Goal: Task Accomplishment & Management: Use online tool/utility

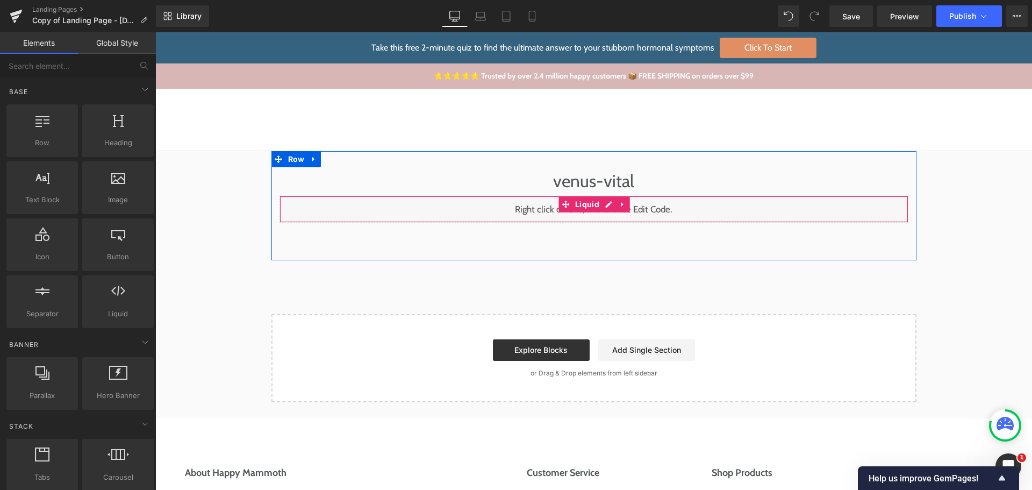
click at [604, 205] on div "Liquid" at bounding box center [593, 209] width 629 height 27
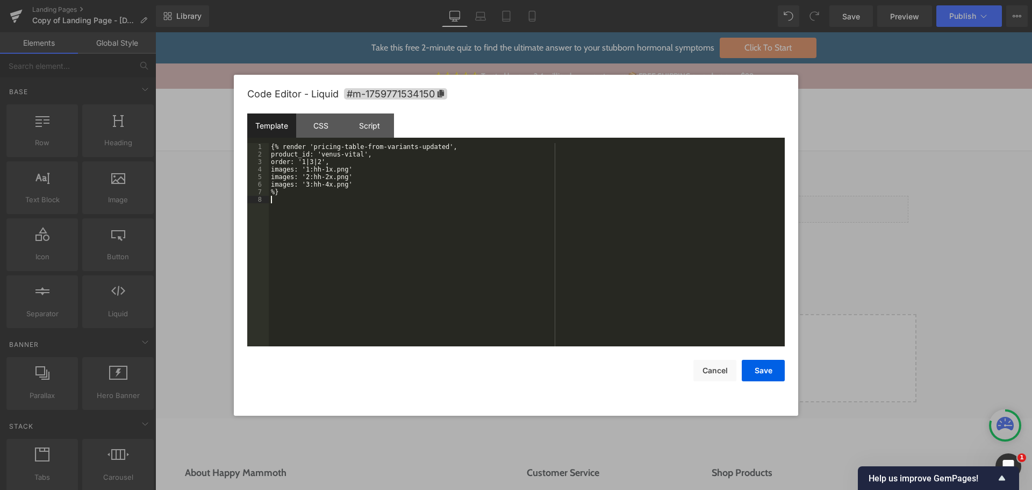
click at [527, 239] on div "{% render 'pricing-table-from-variants-updated', product_id: 'venus-vital', ord…" at bounding box center [527, 252] width 516 height 218
click at [393, 174] on div "{% render 'pricing-table-from-variants-updated', product_id: 'venus-vital', ord…" at bounding box center [527, 252] width 516 height 218
click at [398, 181] on div "{% render 'pricing-table-from-variants-updated', product_id: 'venus-vital', ord…" at bounding box center [527, 252] width 516 height 218
click at [764, 374] on button "Save" at bounding box center [763, 370] width 43 height 21
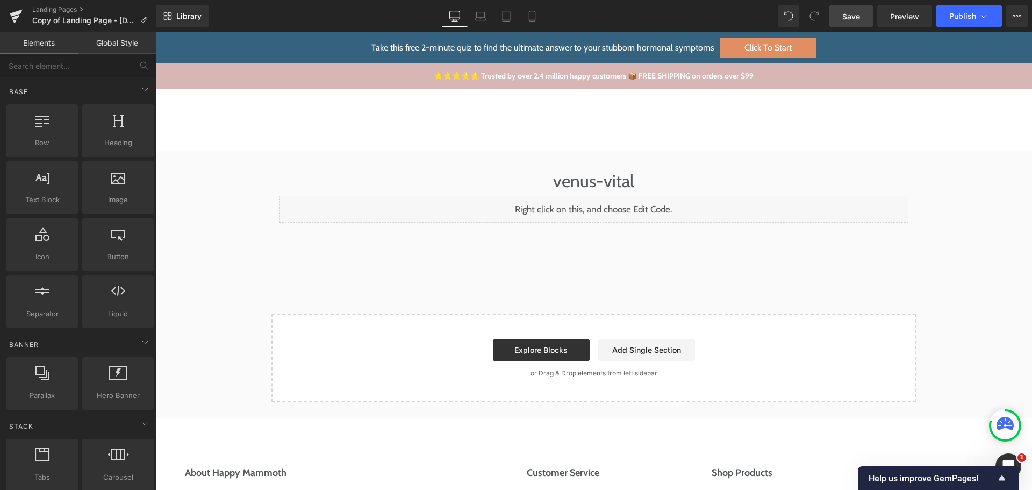
click at [859, 16] on span "Save" at bounding box center [851, 16] width 18 height 11
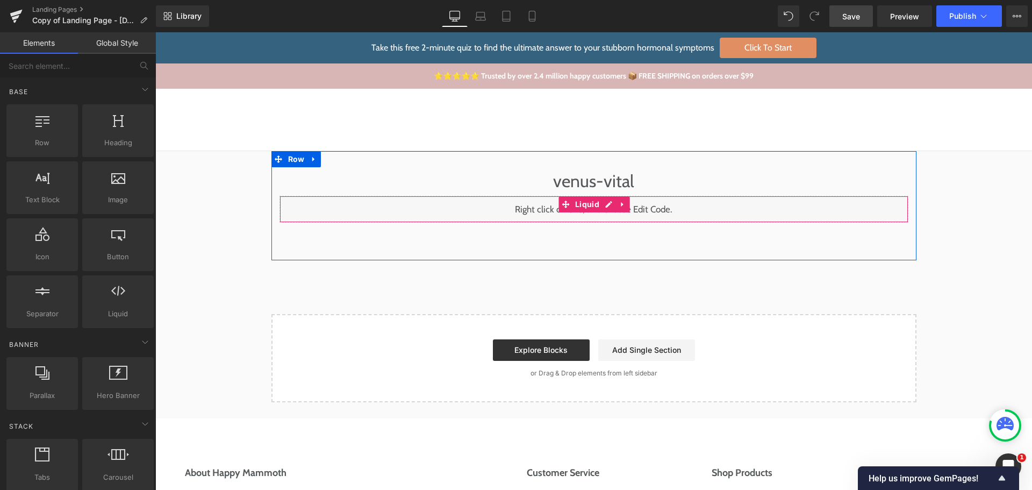
click at [600, 205] on div "Liquid" at bounding box center [593, 209] width 629 height 27
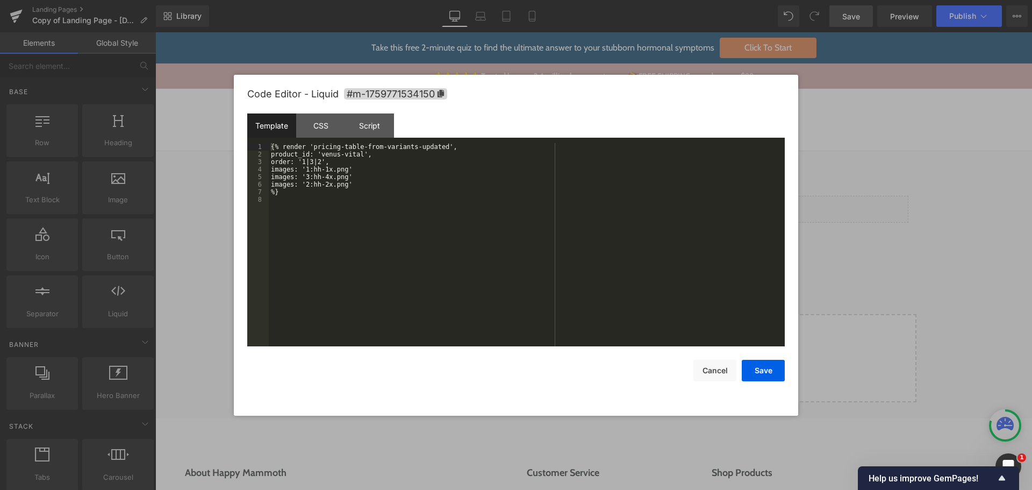
click at [451, 210] on div "{% render 'pricing-table-from-variants-updated', product_id: 'venus-vital', ord…" at bounding box center [527, 252] width 516 height 218
click at [357, 169] on div "{% render 'pricing-table-from-variants-updated', product_id: 'venus-vital', ord…" at bounding box center [527, 252] width 516 height 218
click at [358, 176] on div "{% render 'pricing-table-from-variants-updated', product_id: 'venus-vital', ord…" at bounding box center [527, 252] width 516 height 218
click at [375, 196] on div "{% render 'pricing-table-from-variants-updated', product_id: 'venus-vital', ord…" at bounding box center [527, 252] width 516 height 218
click at [443, 277] on div "{% render 'pricing-table-from-variants-updated', product_id: 'venus-vital', ord…" at bounding box center [527, 252] width 516 height 218
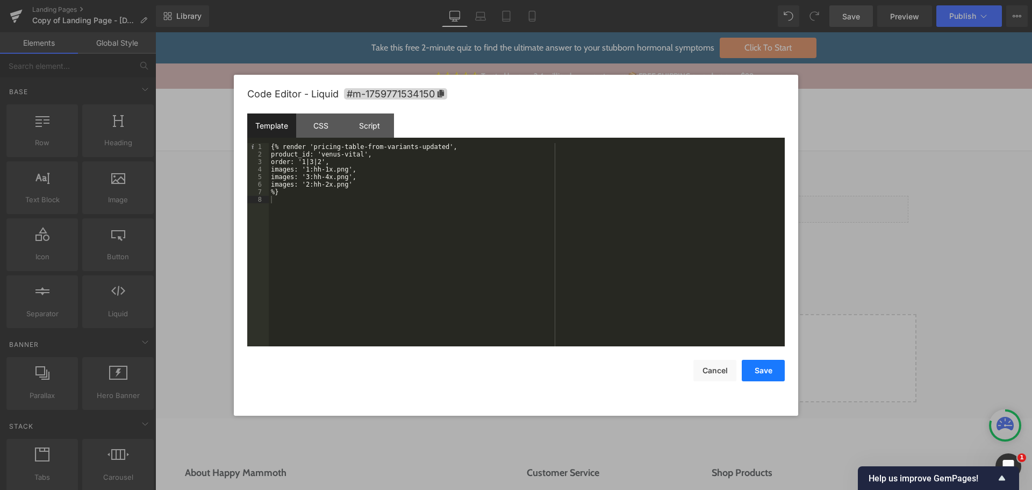
click at [769, 364] on button "Save" at bounding box center [763, 370] width 43 height 21
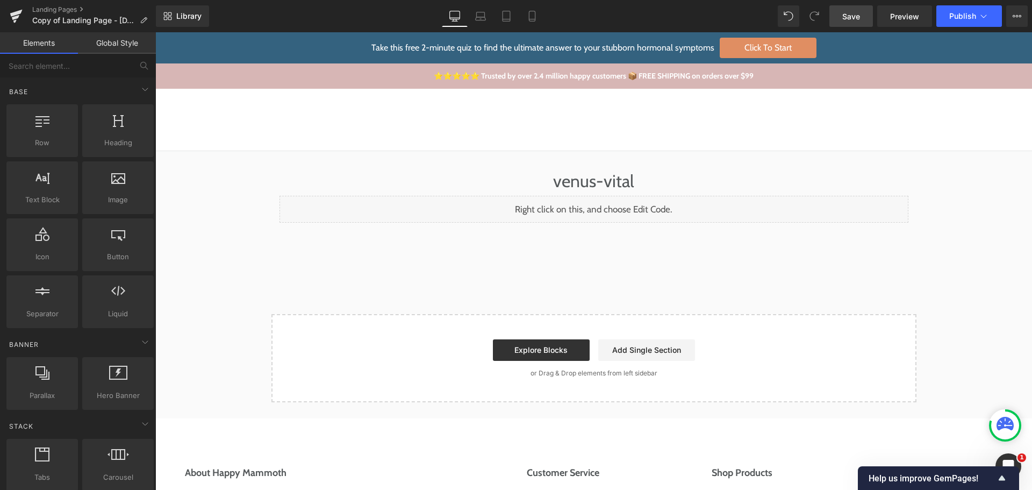
click at [861, 22] on link "Save" at bounding box center [851, 15] width 44 height 21
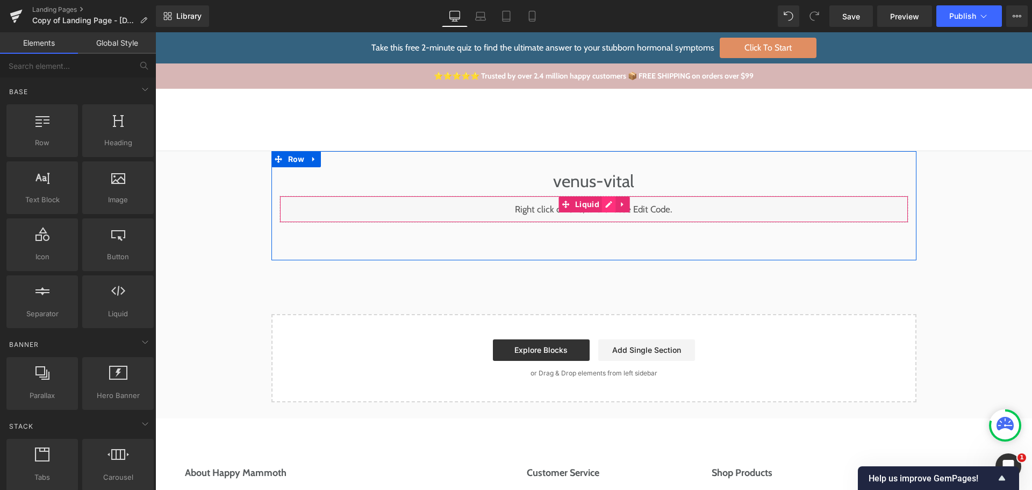
click at [604, 202] on div "Liquid" at bounding box center [593, 209] width 629 height 27
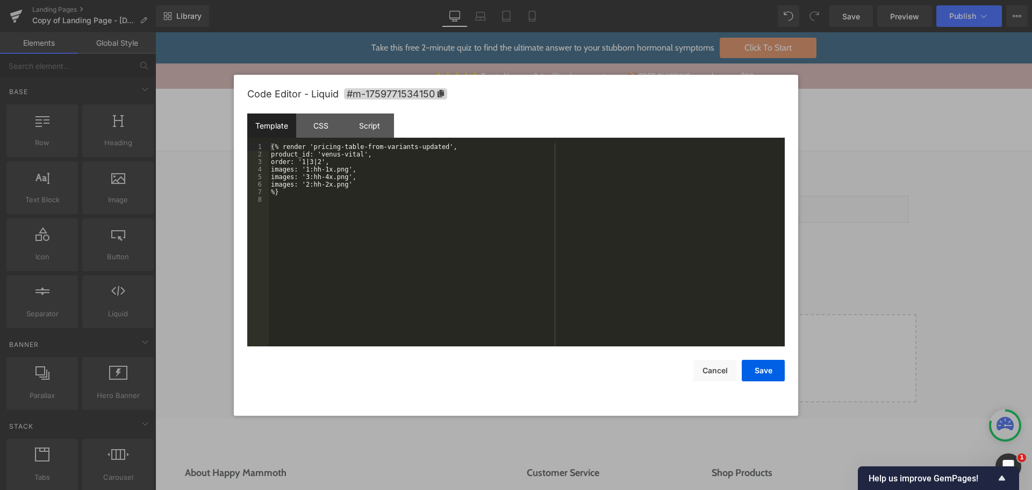
click at [376, 171] on div "{% render 'pricing-table-from-variants-updated', product_id: 'venus-vital', ord…" at bounding box center [527, 252] width 516 height 218
click at [378, 178] on div "{% render 'pricing-table-from-variants-updated', product_id: 'venus-vital', ord…" at bounding box center [527, 252] width 516 height 218
click at [382, 195] on div "{% render 'pricing-table-from-variants-updated', product_id: 'venus-vital', ord…" at bounding box center [527, 252] width 516 height 218
click at [354, 215] on div "{% render 'pricing-table-from-variants-updated', product_id: 'venus-vital', ord…" at bounding box center [527, 252] width 516 height 218
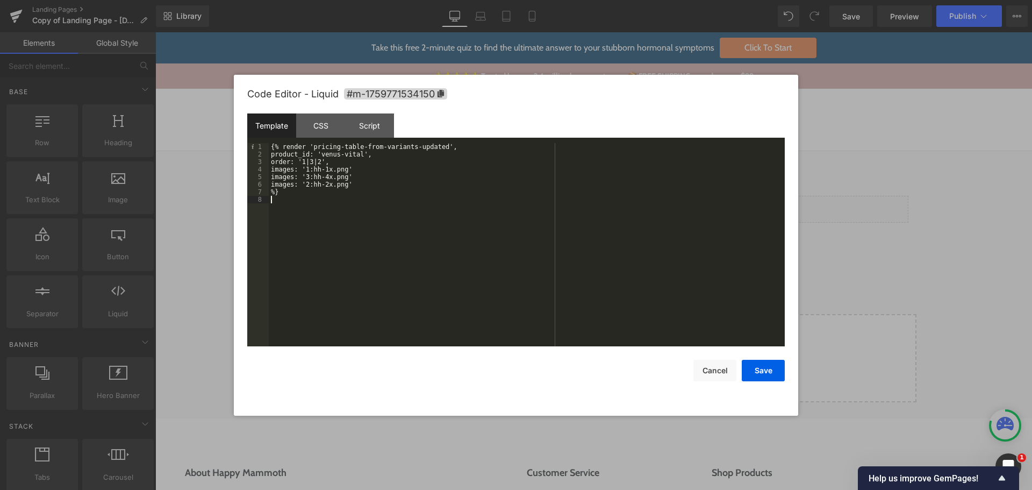
click at [354, 215] on div "{% render 'pricing-table-from-variants-updated', product_id: 'venus-vital', ord…" at bounding box center [527, 252] width 516 height 218
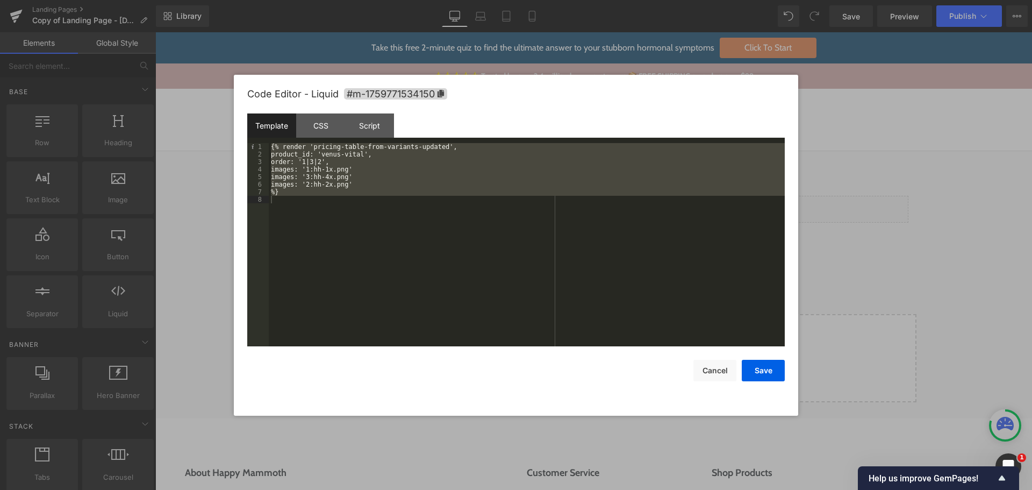
click at [360, 167] on div "{% render 'pricing-table-from-variants-updated', product_id: 'venus-vital', ord…" at bounding box center [527, 244] width 516 height 203
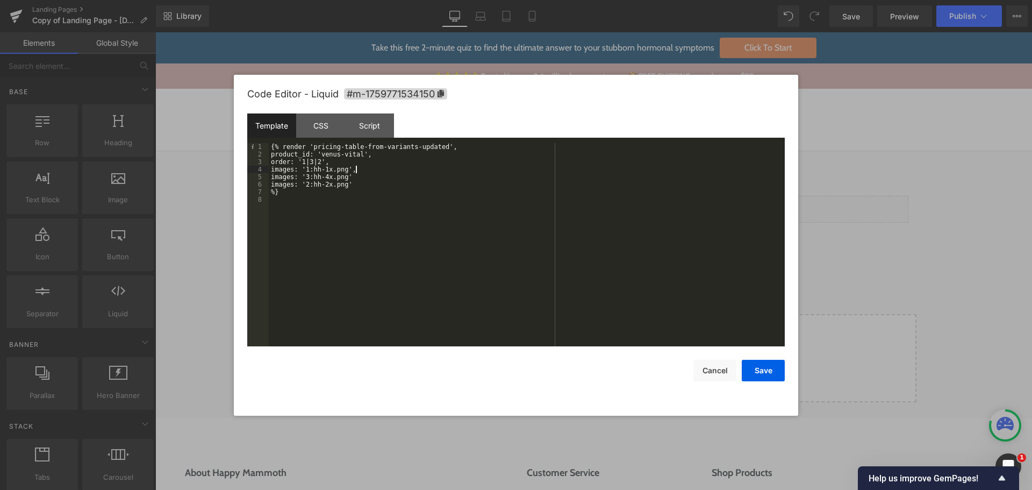
click at [360, 177] on div "{% render 'pricing-table-from-variants-updated', product_id: 'venus-vital', ord…" at bounding box center [527, 252] width 516 height 218
click at [358, 185] on div "{% render 'pricing-table-from-variants-updated', product_id: 'venus-vital', ord…" at bounding box center [527, 252] width 516 height 218
click at [445, 225] on div "{% render 'pricing-table-from-variants-updated', product_id: 'venus-vital', ord…" at bounding box center [527, 252] width 516 height 218
click at [538, 243] on div "{% render 'pricing-table-from-variants-updated', product_id: 'venus-vital', ord…" at bounding box center [527, 252] width 516 height 218
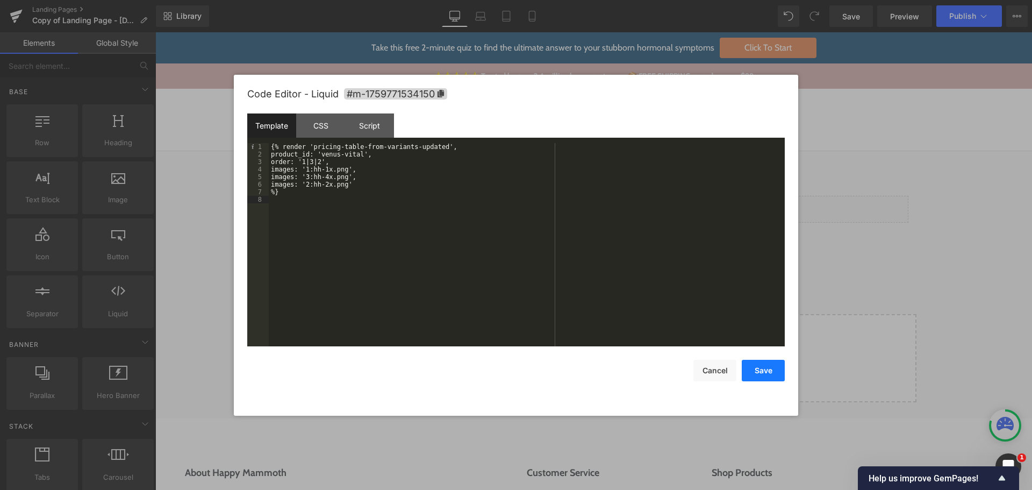
click at [751, 370] on button "Save" at bounding box center [763, 370] width 43 height 21
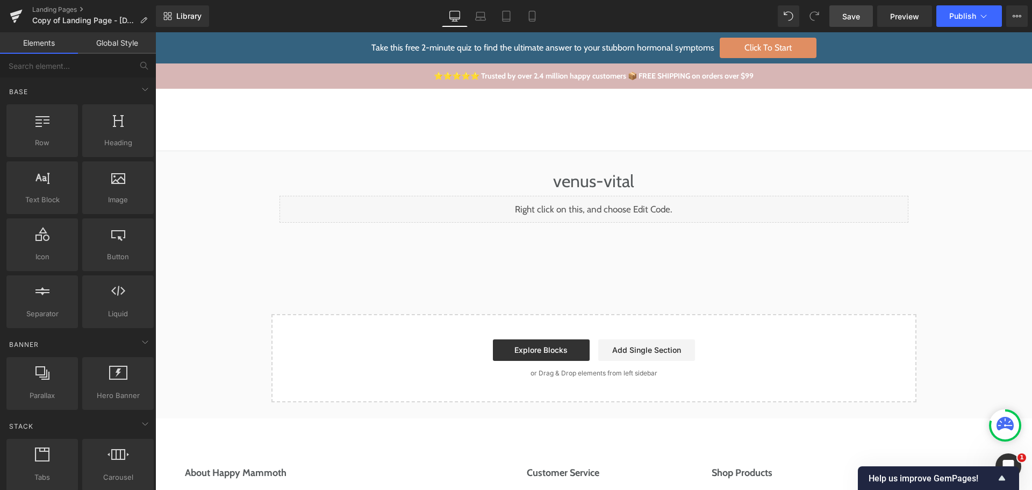
click at [845, 13] on span "Save" at bounding box center [851, 16] width 18 height 11
